Goal: Complete application form

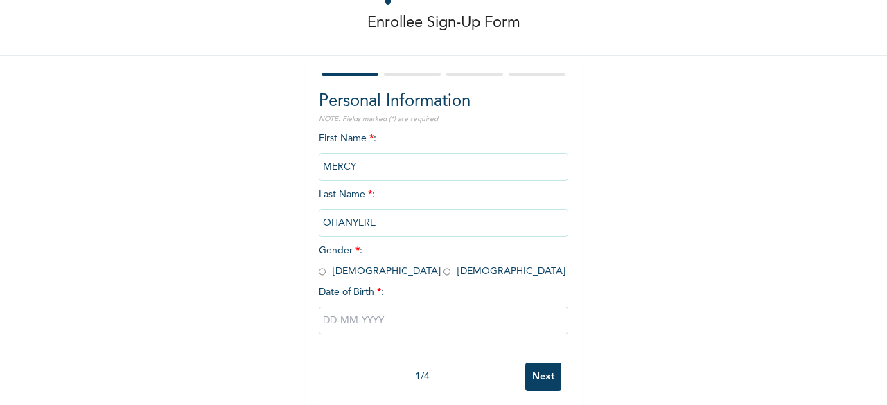
scroll to position [83, 0]
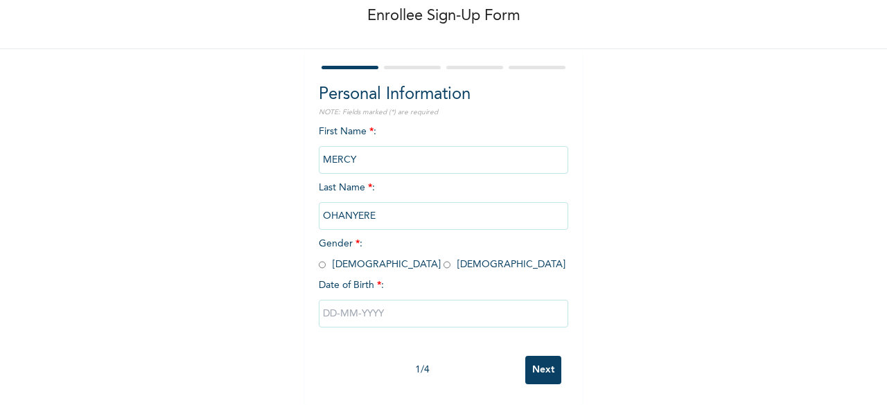
click at [410, 63] on div at bounding box center [443, 67] width 249 height 9
click at [387, 63] on div at bounding box center [443, 67] width 249 height 9
click at [443, 258] on input "radio" at bounding box center [446, 264] width 7 height 13
radio input "true"
click at [405, 306] on input "text" at bounding box center [443, 314] width 249 height 28
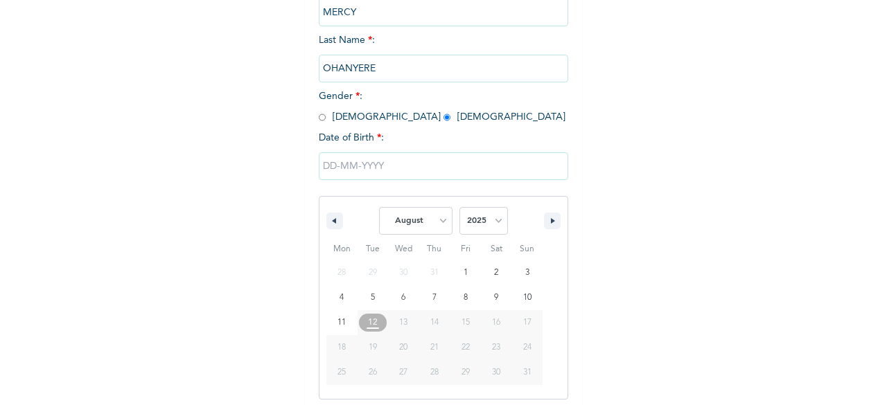
scroll to position [225, 0]
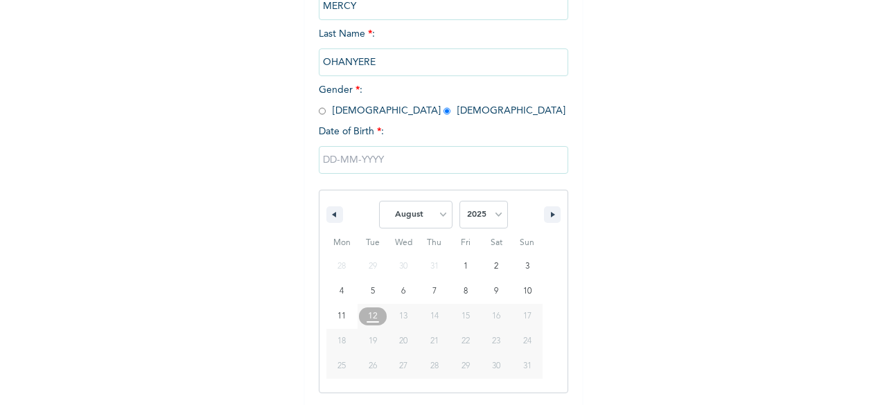
click at [405, 306] on button "13" at bounding box center [403, 316] width 31 height 25
click at [439, 214] on select "January February March April May June July August September October November De…" at bounding box center [415, 215] width 73 height 28
select select "0"
click at [379, 202] on select "January February March April May June July August September October November De…" at bounding box center [415, 215] width 73 height 28
type input "[DATE]"
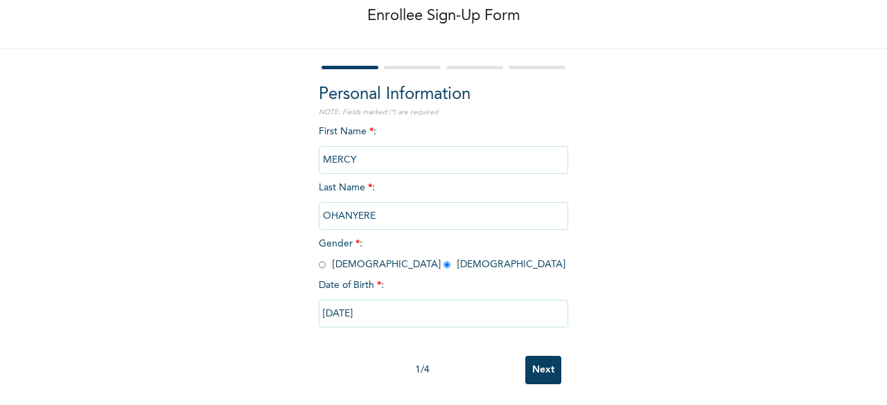
scroll to position [83, 0]
click at [539, 360] on input "Next" at bounding box center [543, 370] width 36 height 28
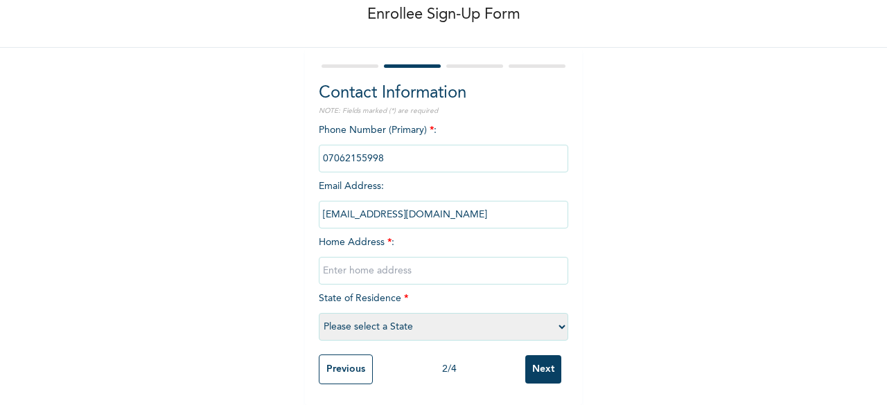
click at [351, 150] on input "phone" at bounding box center [443, 159] width 249 height 28
click at [390, 145] on input "phone" at bounding box center [443, 159] width 249 height 28
click at [358, 151] on input "phone" at bounding box center [443, 159] width 249 height 28
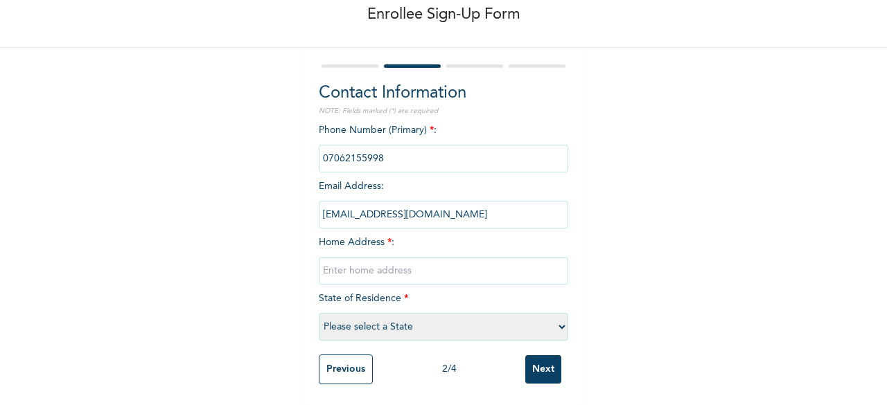
click at [351, 149] on input "phone" at bounding box center [443, 159] width 249 height 28
click at [396, 146] on input "phone" at bounding box center [443, 159] width 249 height 28
